Goal: Task Accomplishment & Management: Use online tool/utility

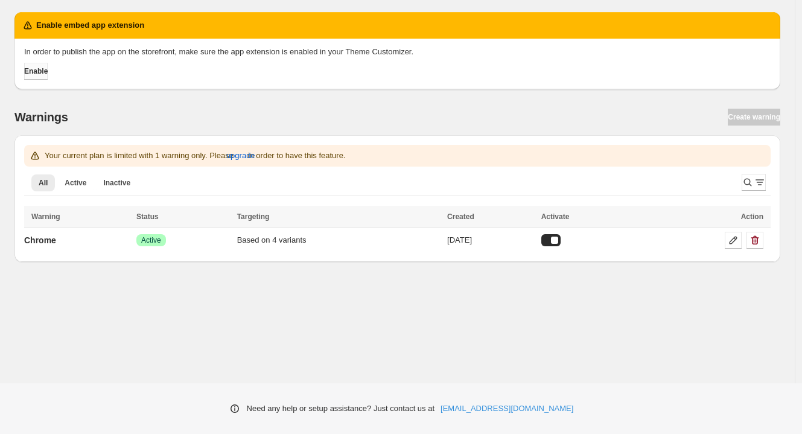
click at [38, 73] on span "Enable" at bounding box center [36, 71] width 24 height 10
click at [33, 74] on span "Enable" at bounding box center [36, 71] width 24 height 10
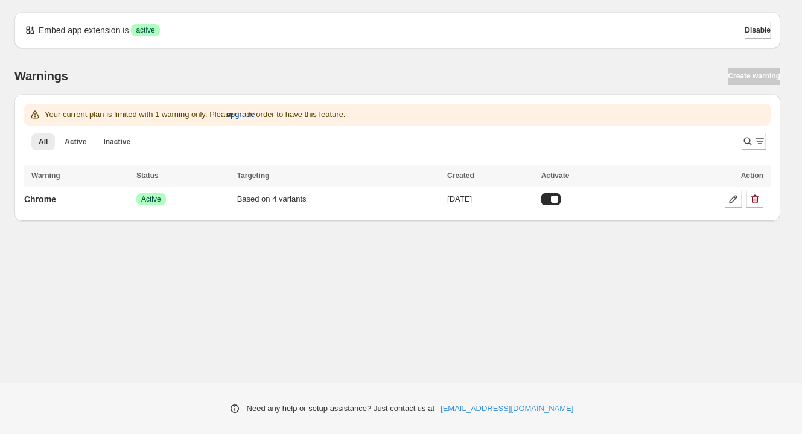
click at [255, 112] on span "upgrade" at bounding box center [240, 115] width 29 height 12
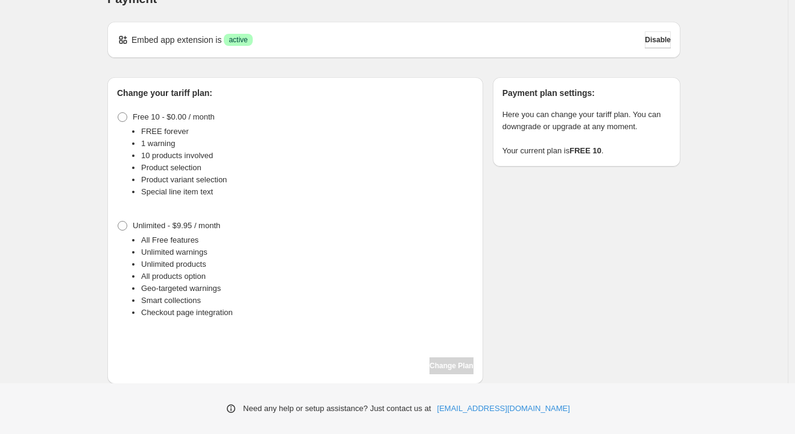
scroll to position [25, 0]
